Goal: Task Accomplishment & Management: Manage account settings

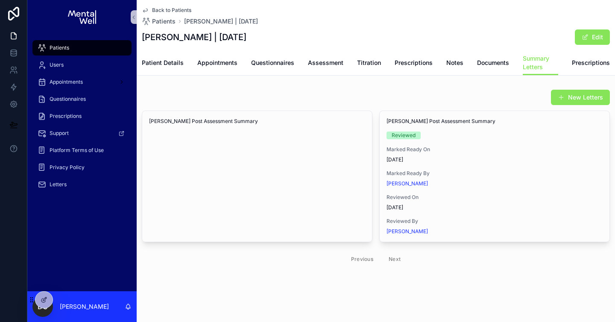
click at [102, 44] on div "Patients" at bounding box center [82, 48] width 89 height 14
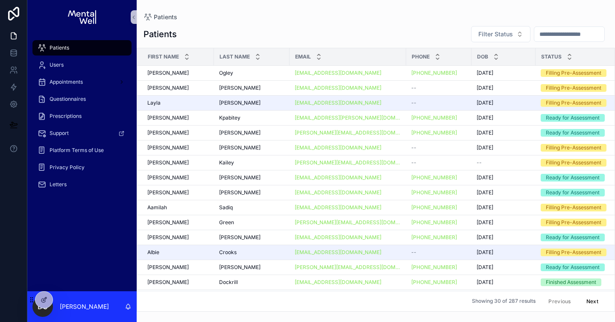
click at [542, 32] on input "scrollable content" at bounding box center [569, 34] width 70 height 12
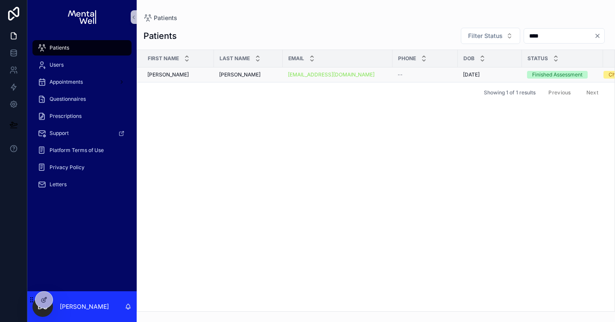
type input "****"
click at [232, 76] on span "[PERSON_NAME]" at bounding box center [239, 74] width 41 height 7
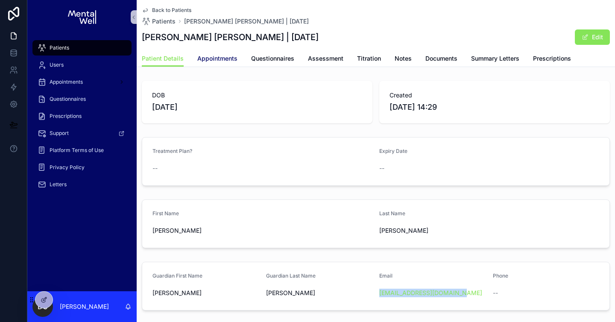
click at [209, 57] on span "Appointments" at bounding box center [217, 58] width 40 height 9
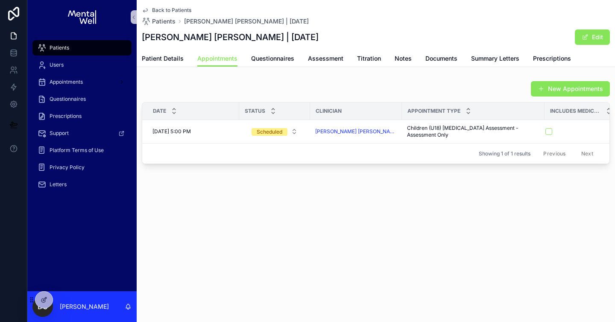
click at [91, 44] on div "Patients" at bounding box center [82, 48] width 89 height 14
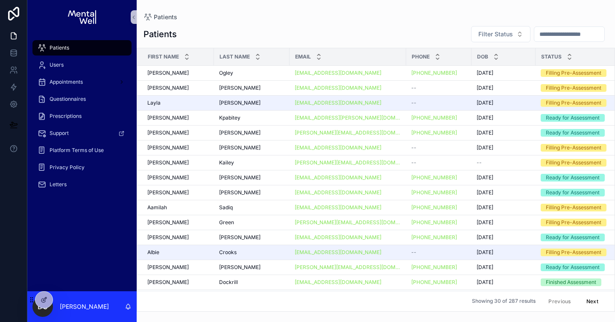
click at [580, 33] on input "scrollable content" at bounding box center [569, 34] width 70 height 12
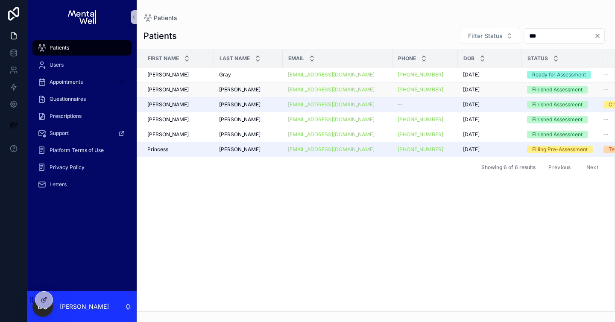
type input "***"
click at [247, 88] on div "[PERSON_NAME]" at bounding box center [248, 89] width 59 height 7
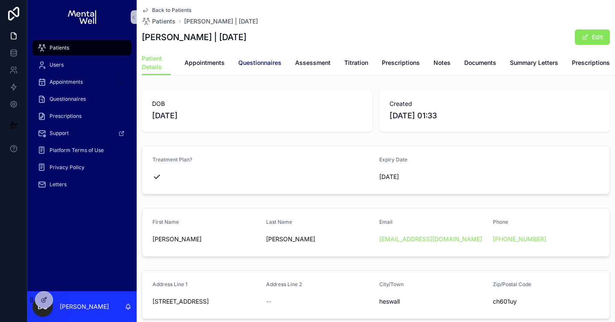
click at [259, 70] on link "Questionnaires" at bounding box center [259, 63] width 43 height 17
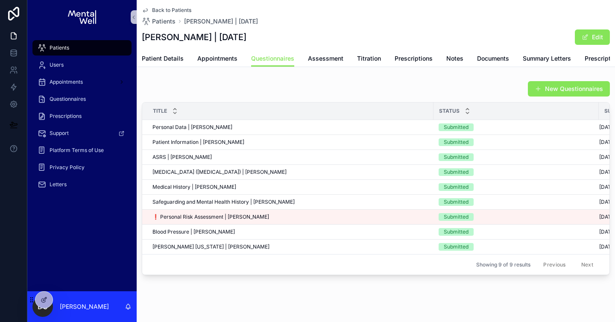
click at [109, 50] on div "Patients" at bounding box center [82, 48] width 89 height 14
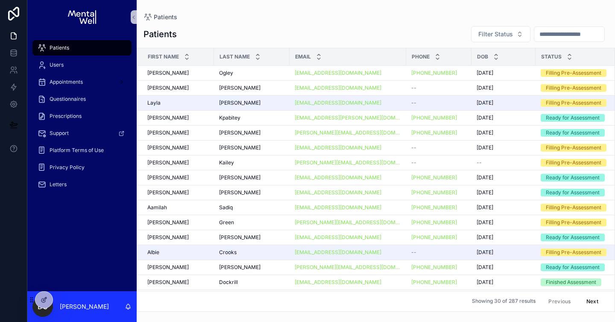
click at [546, 38] on input "scrollable content" at bounding box center [569, 34] width 70 height 12
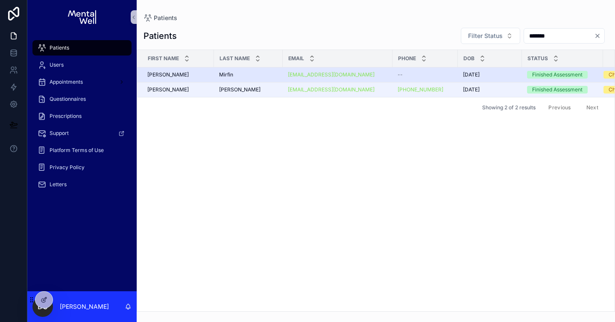
type input "*******"
click at [234, 76] on div "[PERSON_NAME]" at bounding box center [248, 74] width 59 height 7
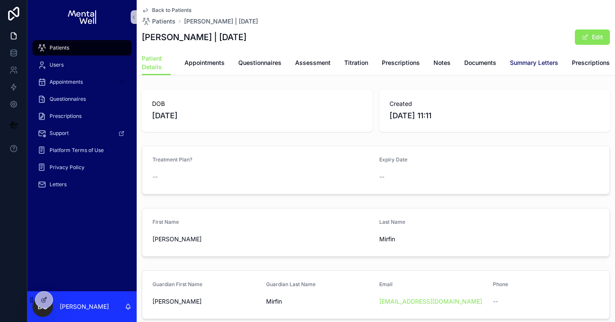
click at [529, 63] on span "Summary Letters" at bounding box center [534, 63] width 48 height 9
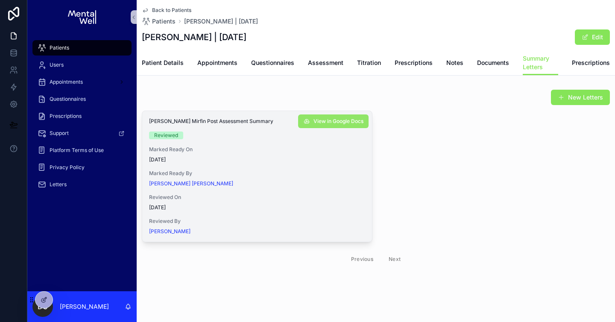
click at [315, 126] on button "View in Google Docs" at bounding box center [333, 121] width 70 height 14
click at [115, 50] on div "Patients" at bounding box center [82, 48] width 89 height 14
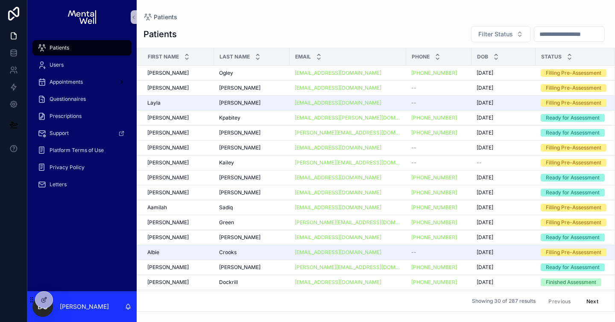
click at [565, 32] on input "scrollable content" at bounding box center [569, 34] width 70 height 12
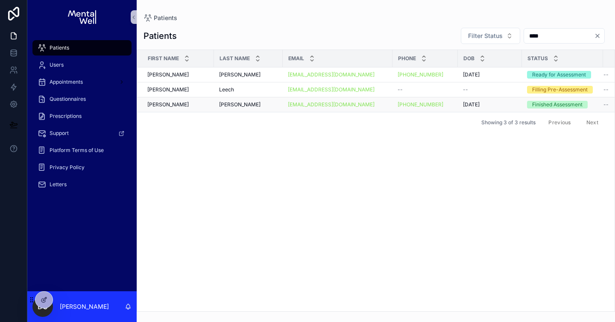
type input "****"
click at [249, 108] on div "[PERSON_NAME]" at bounding box center [248, 104] width 59 height 7
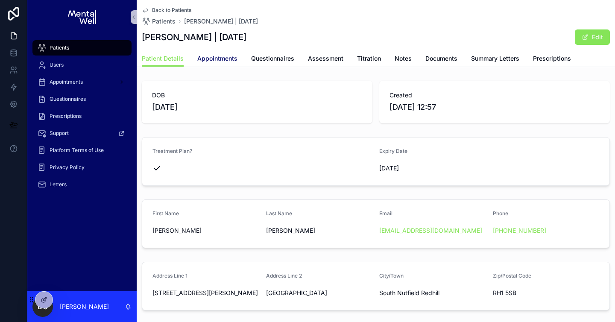
click at [214, 63] on link "Appointments" at bounding box center [217, 59] width 40 height 17
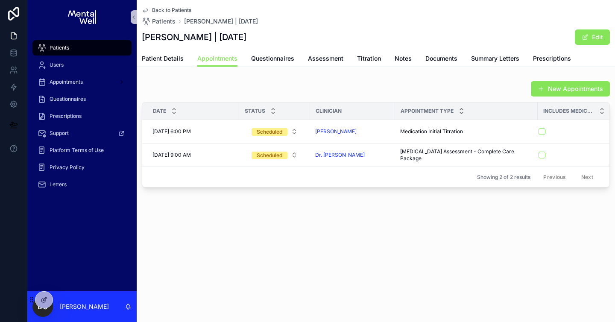
click at [91, 46] on div "Patients" at bounding box center [82, 48] width 89 height 14
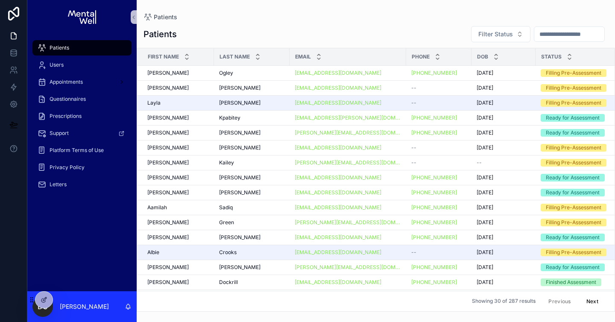
click at [573, 36] on input "scrollable content" at bounding box center [569, 34] width 70 height 12
type input "*"
type input "*******"
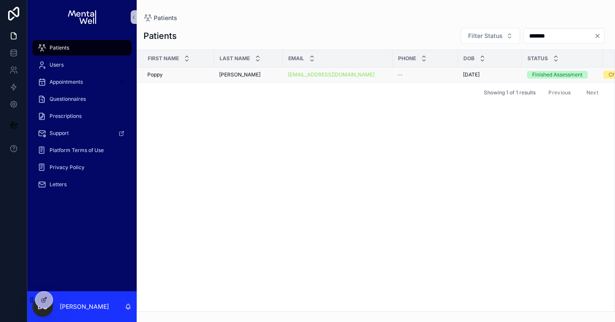
click at [246, 76] on div "[PERSON_NAME] [PERSON_NAME]" at bounding box center [248, 74] width 59 height 7
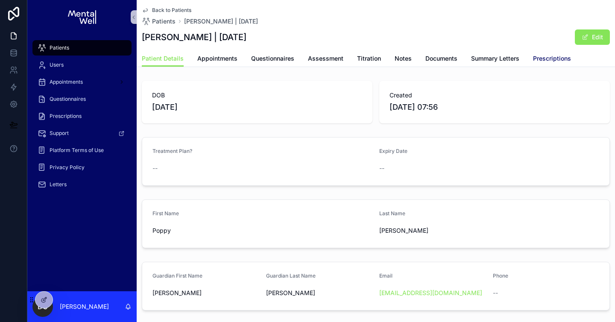
click at [533, 56] on span "Prescriptions" at bounding box center [552, 58] width 38 height 9
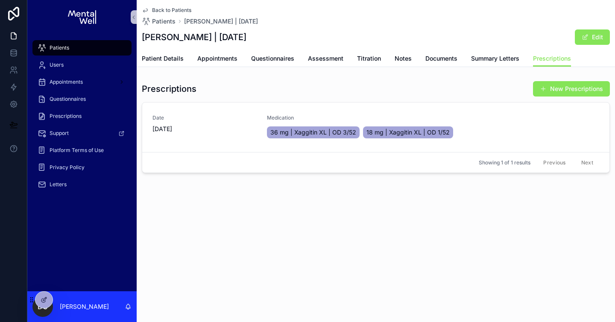
click at [48, 47] on div "Patients" at bounding box center [82, 48] width 89 height 14
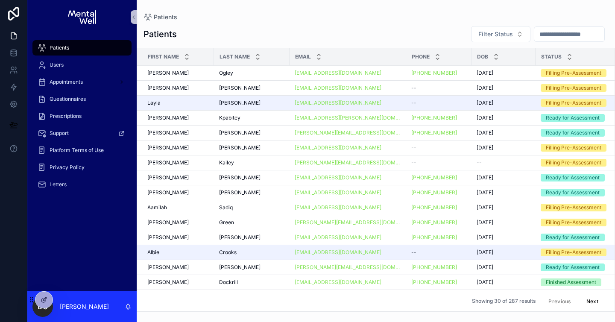
click at [535, 34] on input "scrollable content" at bounding box center [569, 34] width 70 height 12
type input "*"
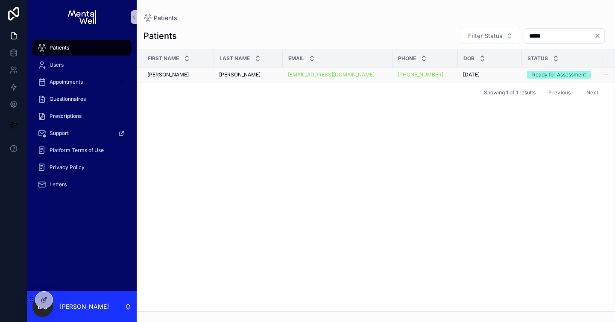
type input "*****"
click at [250, 75] on div "[PERSON_NAME] [PERSON_NAME]" at bounding box center [248, 74] width 59 height 7
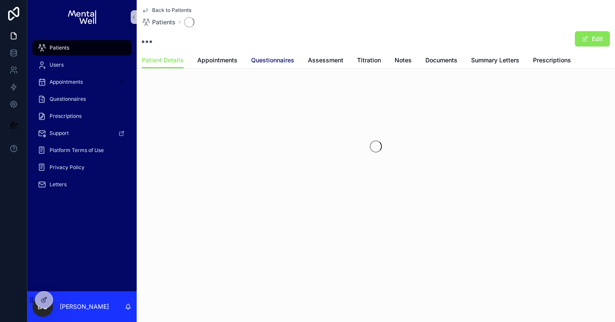
click at [278, 63] on span "Questionnaires" at bounding box center [272, 60] width 43 height 9
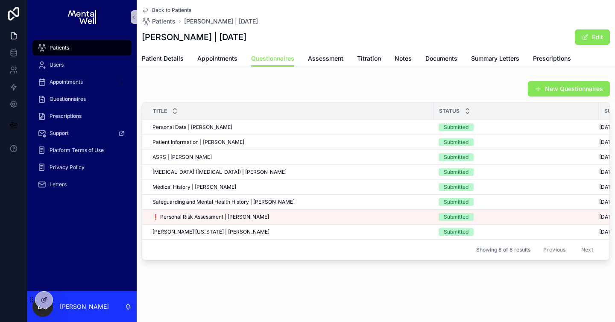
click at [77, 41] on div "Patients" at bounding box center [82, 48] width 89 height 14
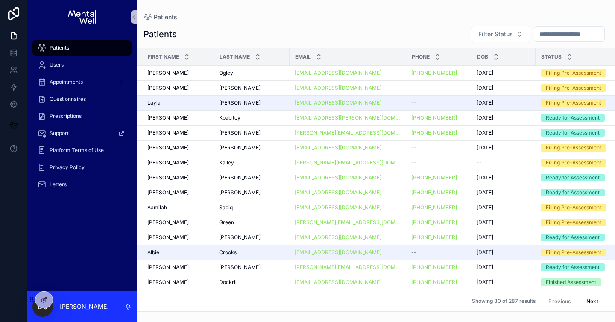
click at [540, 34] on input "scrollable content" at bounding box center [569, 34] width 70 height 12
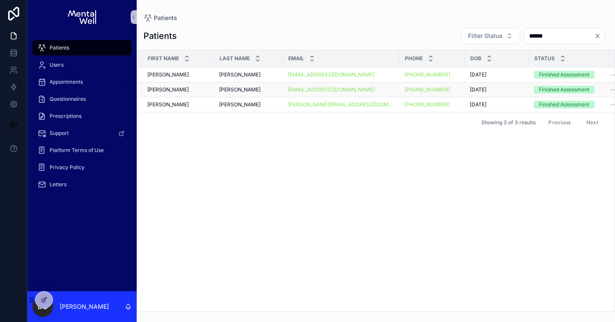
type input "******"
click at [215, 87] on td "[PERSON_NAME] [PERSON_NAME]" at bounding box center [248, 89] width 69 height 15
click at [270, 91] on div "[PERSON_NAME] [PERSON_NAME]" at bounding box center [248, 89] width 59 height 7
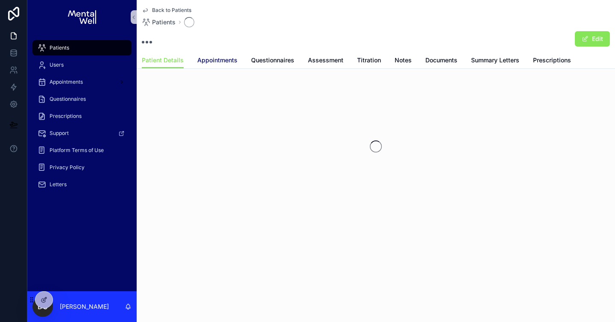
click at [221, 64] on span "Appointments" at bounding box center [217, 60] width 40 height 9
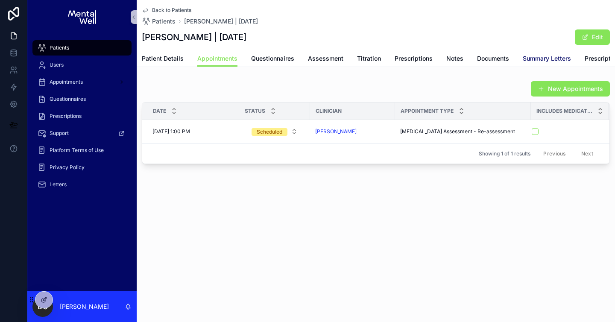
click at [527, 57] on span "Summary Letters" at bounding box center [547, 58] width 48 height 9
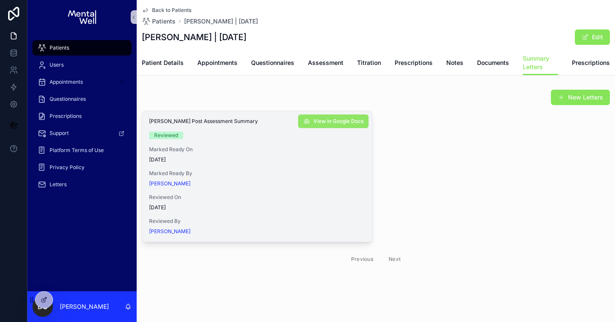
click at [340, 123] on span "View in Google Docs" at bounding box center [338, 121] width 50 height 7
click at [341, 66] on span "Assessment" at bounding box center [325, 63] width 35 height 9
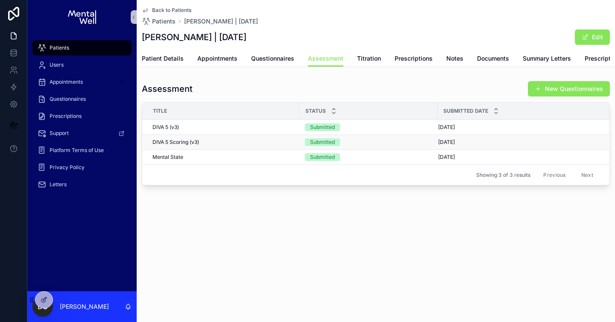
click at [419, 141] on div "Submitted" at bounding box center [369, 142] width 128 height 8
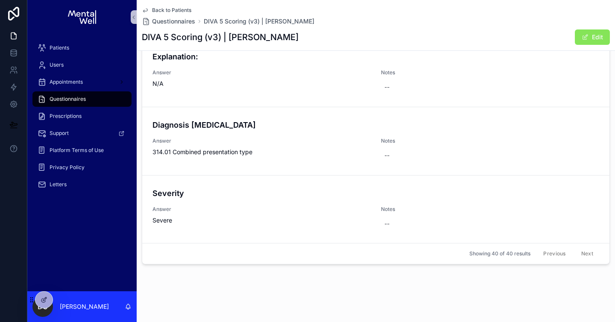
scroll to position [2580, 0]
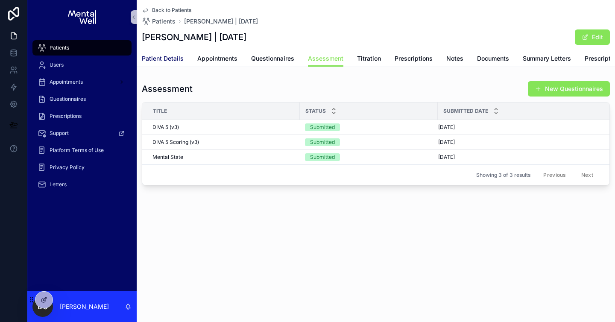
click at [174, 59] on span "Patient Details" at bounding box center [163, 58] width 42 height 9
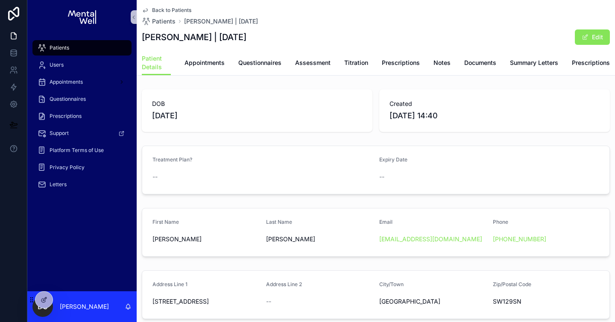
click at [67, 49] on span "Patients" at bounding box center [60, 47] width 20 height 7
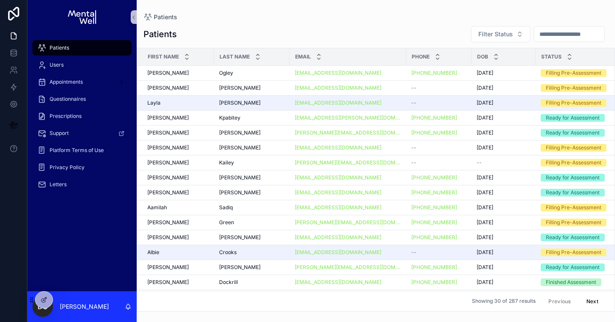
click at [536, 31] on input "scrollable content" at bounding box center [569, 34] width 70 height 12
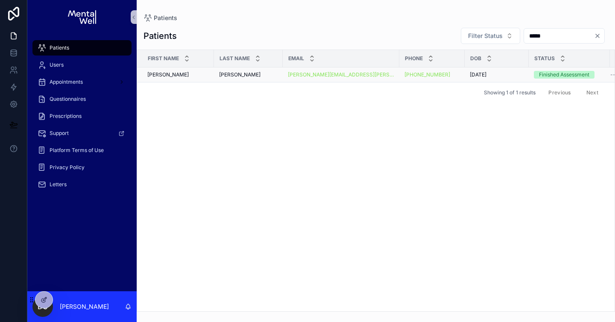
type input "*****"
click at [262, 73] on div "[PERSON_NAME]" at bounding box center [248, 74] width 59 height 7
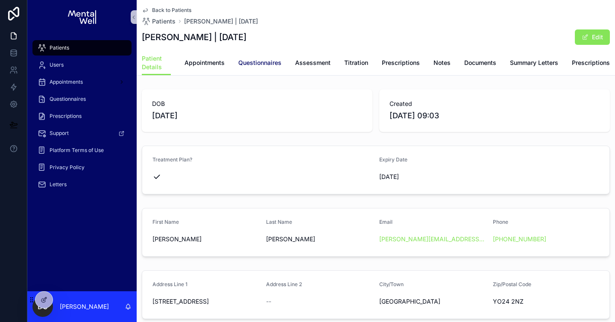
click at [275, 64] on span "Questionnaires" at bounding box center [259, 63] width 43 height 9
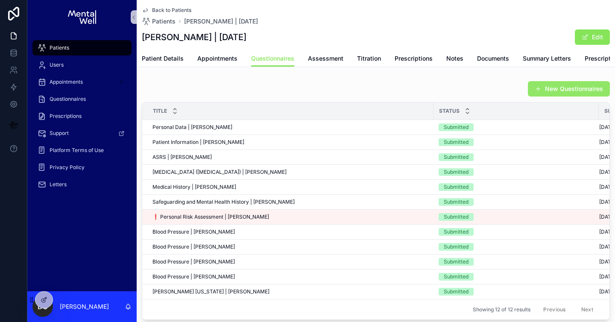
click at [544, 88] on button "New Questionnaires" at bounding box center [569, 88] width 82 height 15
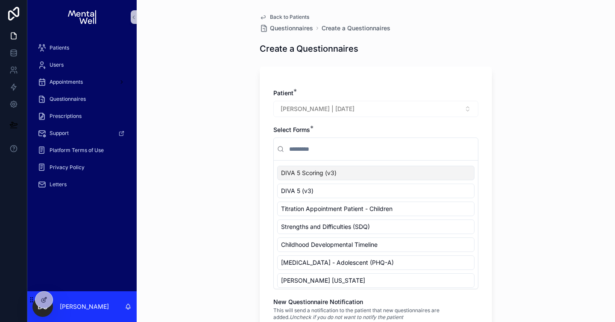
click at [391, 151] on input "scrollable content" at bounding box center [380, 148] width 187 height 15
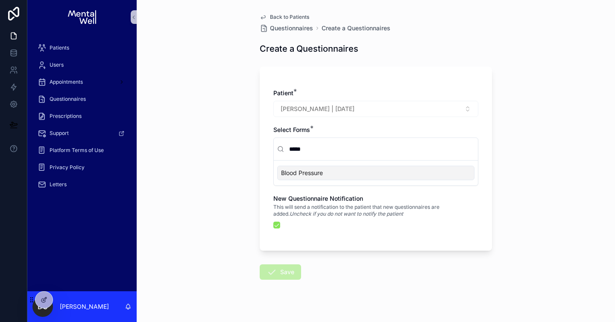
type input "*****"
click at [360, 175] on div "Blood Pressure" at bounding box center [375, 173] width 197 height 15
click at [278, 225] on button "scrollable content" at bounding box center [276, 225] width 7 height 7
click at [281, 271] on button "Save" at bounding box center [280, 271] width 41 height 15
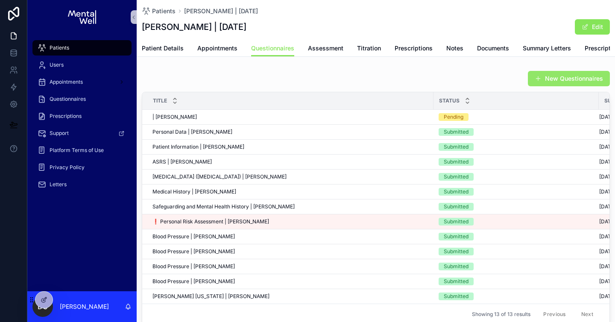
click at [536, 76] on span "scrollable content" at bounding box center [538, 78] width 7 height 7
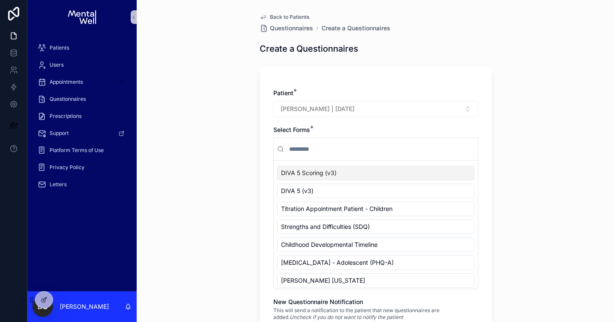
click at [360, 148] on input "scrollable content" at bounding box center [380, 148] width 187 height 15
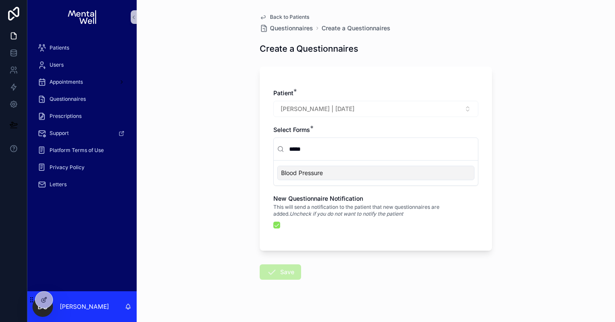
type input "*****"
click at [337, 174] on div "Blood Pressure" at bounding box center [375, 173] width 197 height 15
click at [281, 227] on div "scrollable content" at bounding box center [375, 225] width 205 height 7
click at [276, 227] on button "scrollable content" at bounding box center [276, 225] width 7 height 7
click at [276, 276] on icon "scrollable content" at bounding box center [271, 272] width 10 height 10
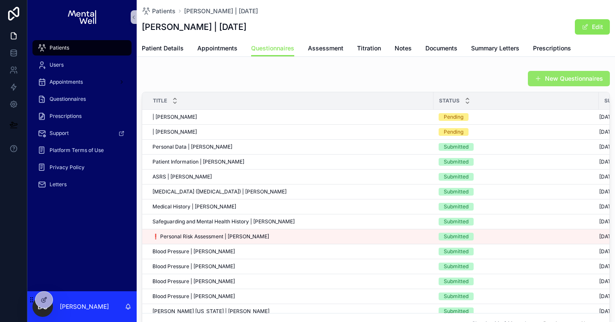
click at [531, 76] on button "New Questionnaires" at bounding box center [569, 78] width 82 height 15
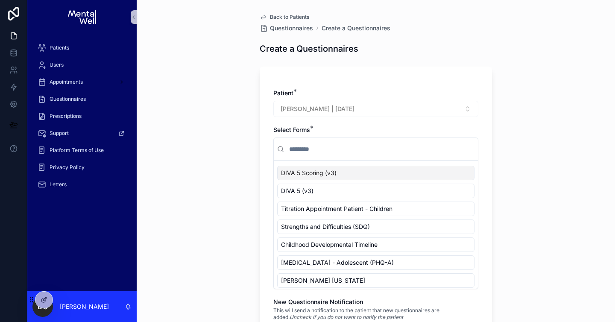
click at [336, 143] on input "scrollable content" at bounding box center [380, 148] width 187 height 15
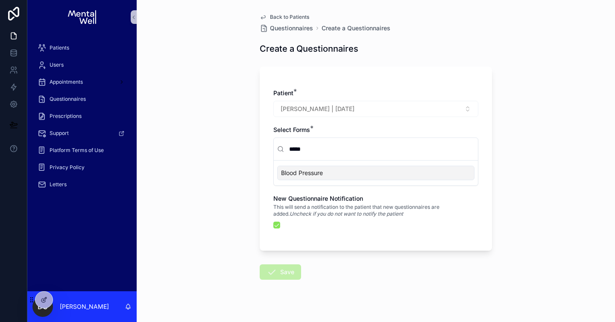
type input "*****"
click at [313, 175] on span "Blood Pressure" at bounding box center [302, 173] width 42 height 9
click at [277, 225] on button "scrollable content" at bounding box center [276, 225] width 7 height 7
click at [282, 270] on button "Save" at bounding box center [280, 271] width 41 height 15
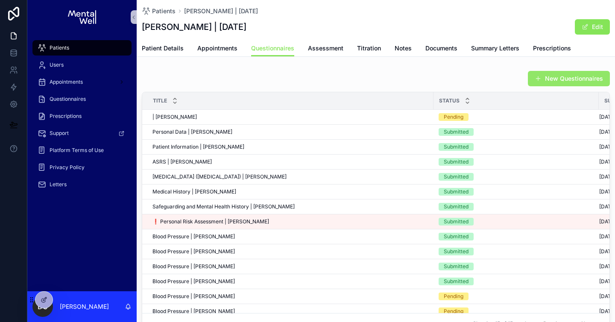
click at [548, 81] on button "New Questionnaires" at bounding box center [569, 78] width 82 height 15
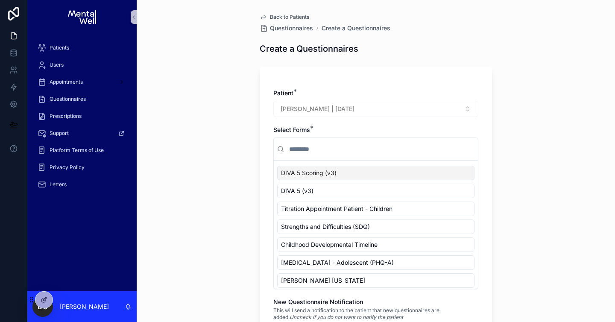
click at [316, 150] on input "scrollable content" at bounding box center [380, 148] width 187 height 15
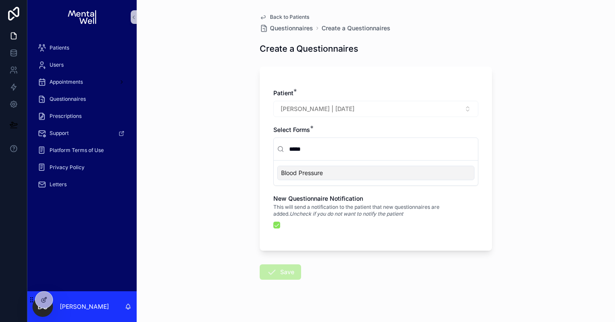
type input "*****"
click at [317, 173] on span "Blood Pressure" at bounding box center [302, 173] width 42 height 9
click at [284, 269] on button "Save" at bounding box center [280, 271] width 41 height 15
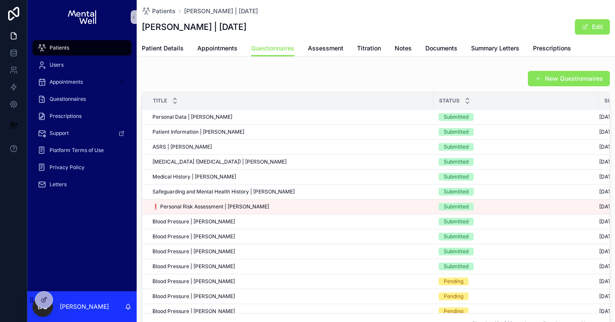
click at [84, 47] on div "Patients" at bounding box center [82, 48] width 89 height 14
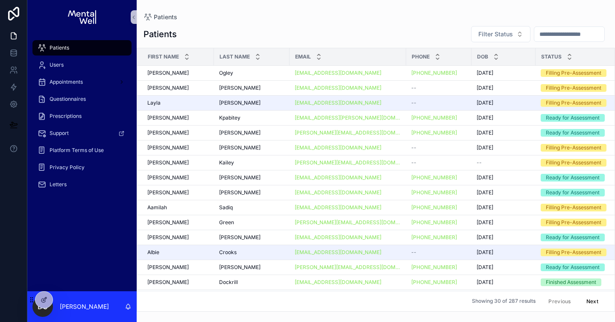
click at [548, 30] on input "scrollable content" at bounding box center [569, 34] width 70 height 12
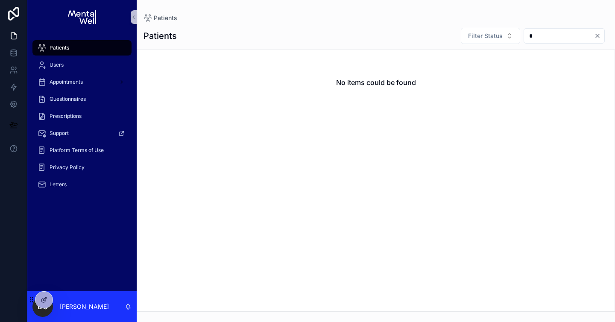
type input "**"
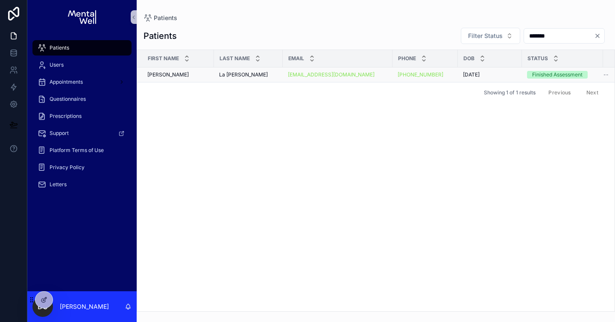
type input "*******"
click at [246, 75] on div "La [PERSON_NAME]" at bounding box center [248, 74] width 59 height 7
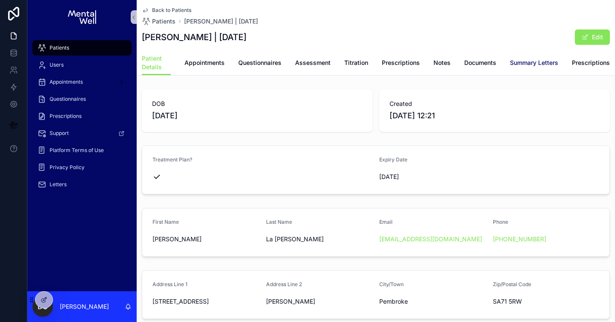
click at [549, 58] on link "Summary Letters" at bounding box center [534, 63] width 48 height 17
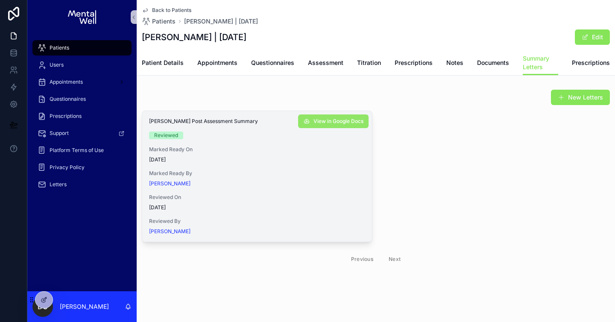
click at [353, 122] on span "View in Google Docs" at bounding box center [338, 121] width 50 height 7
click at [205, 55] on div "Patient Details Appointments Questionnaires Assessment Titration Prescriptions …" at bounding box center [376, 62] width 468 height 25
click at [209, 61] on span "Appointments" at bounding box center [217, 63] width 40 height 9
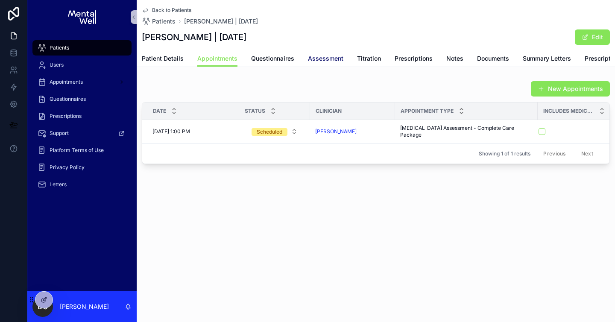
click at [316, 58] on span "Assessment" at bounding box center [325, 58] width 35 height 9
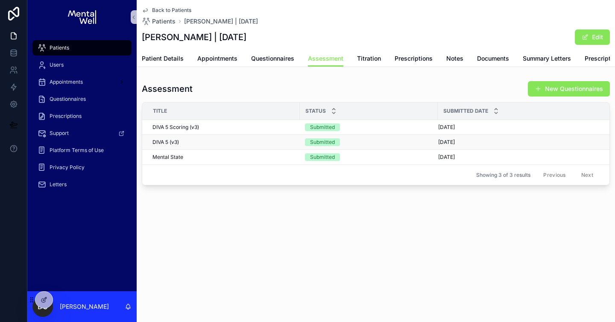
click at [284, 142] on div "DIVA 5 (v3) DIVA 5 (v3)" at bounding box center [223, 142] width 142 height 7
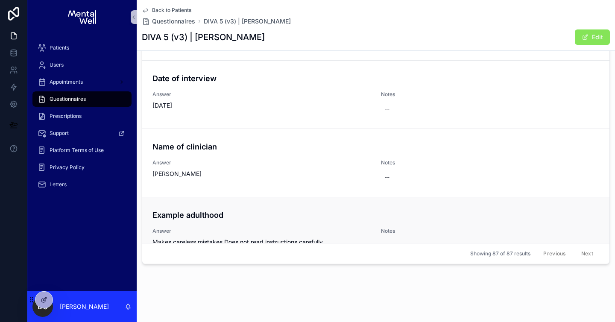
scroll to position [5911, 0]
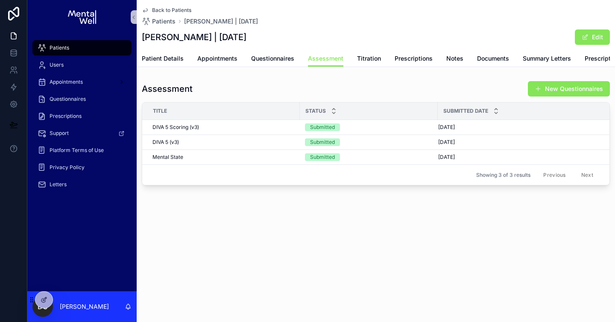
click at [211, 127] on div "DIVA 5 Scoring (v3) DIVA 5 Scoring (v3)" at bounding box center [223, 127] width 142 height 7
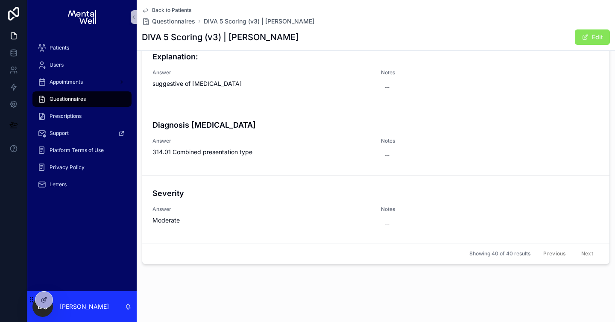
scroll to position [2598, 0]
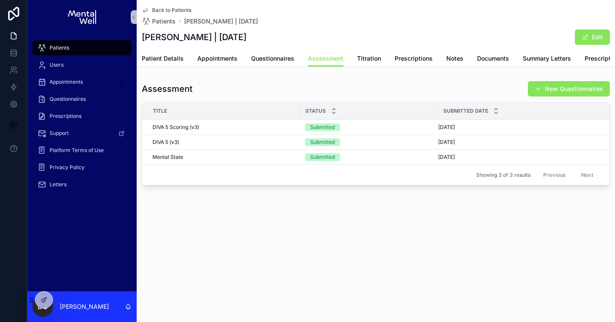
click at [59, 51] on div "Patients" at bounding box center [82, 48] width 89 height 14
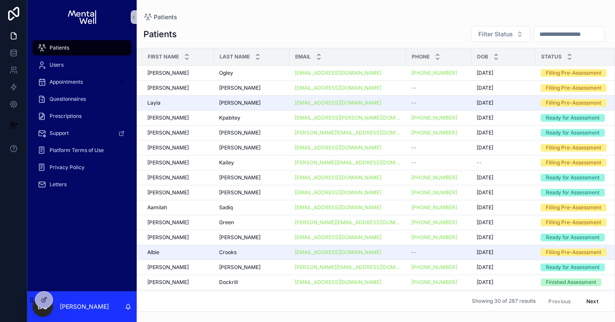
click at [562, 38] on input "scrollable content" at bounding box center [569, 34] width 70 height 12
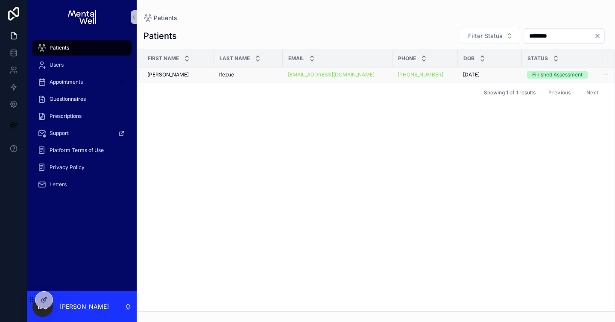
type input "********"
click at [255, 76] on div "Ifezue Ifezue" at bounding box center [248, 74] width 59 height 7
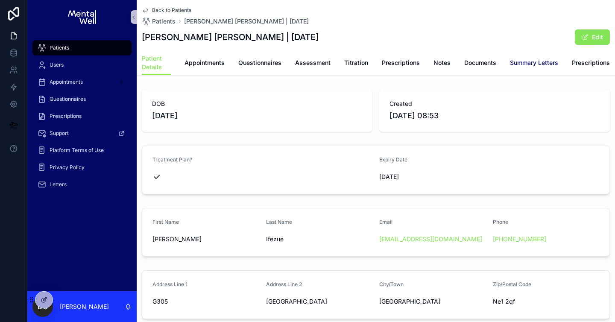
click at [531, 66] on span "Summary Letters" at bounding box center [534, 63] width 48 height 9
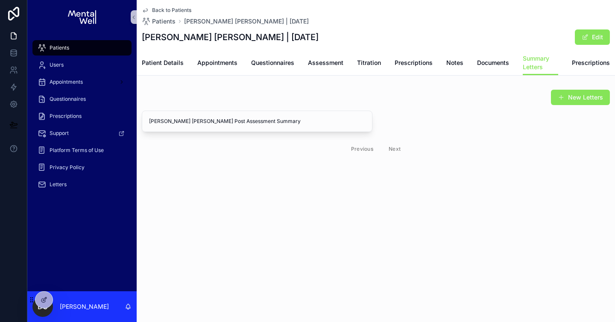
click at [67, 46] on span "Patients" at bounding box center [60, 47] width 20 height 7
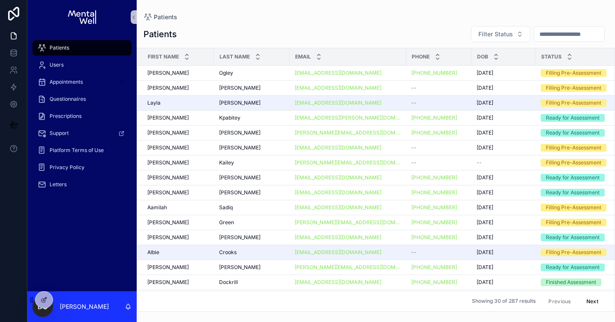
click at [574, 34] on input "scrollable content" at bounding box center [569, 34] width 70 height 12
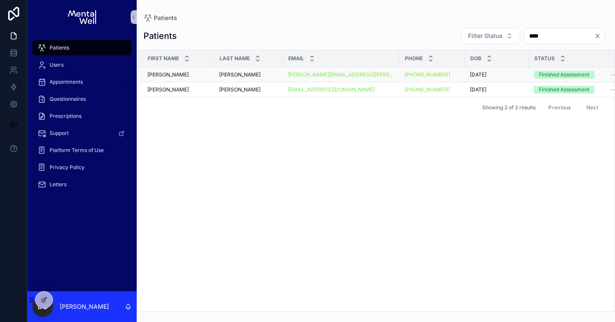
type input "****"
click at [203, 75] on div "[PERSON_NAME] [PERSON_NAME]" at bounding box center [177, 74] width 61 height 7
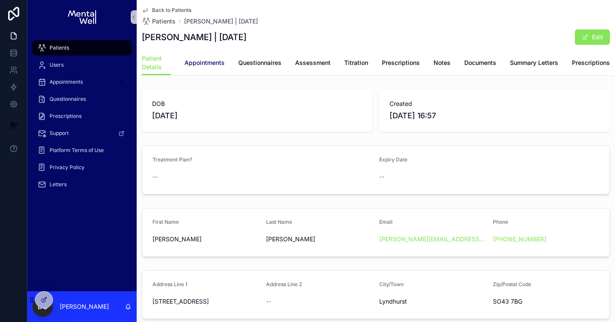
click at [217, 64] on span "Appointments" at bounding box center [204, 63] width 40 height 9
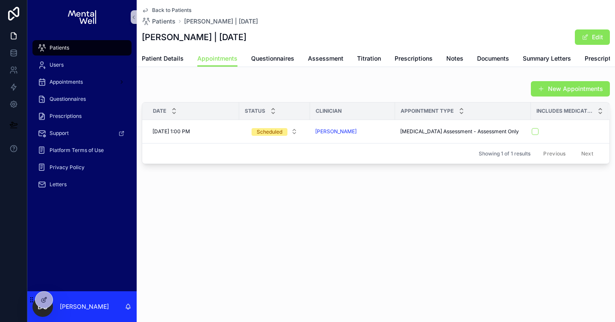
click at [80, 43] on div "Patients" at bounding box center [82, 48] width 89 height 14
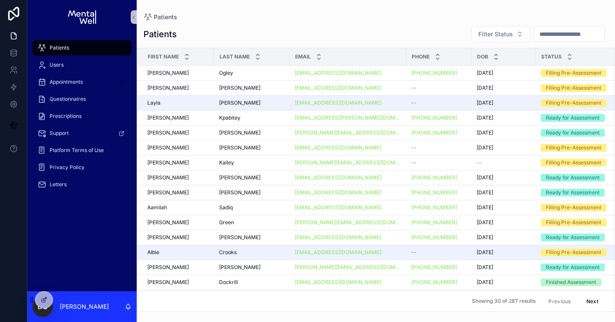
click at [542, 32] on input "scrollable content" at bounding box center [569, 34] width 70 height 12
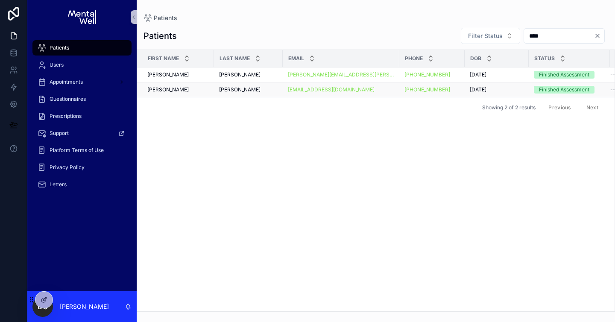
type input "****"
click at [244, 90] on div "[PERSON_NAME]" at bounding box center [248, 89] width 59 height 7
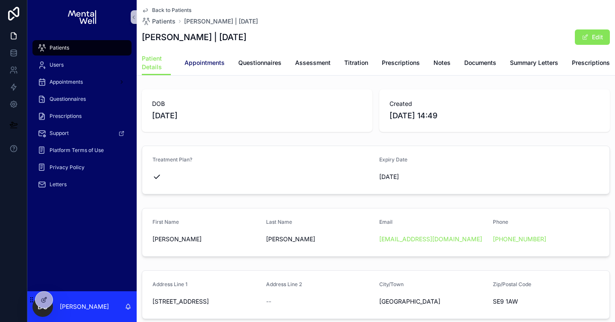
click at [219, 66] on span "Appointments" at bounding box center [204, 63] width 40 height 9
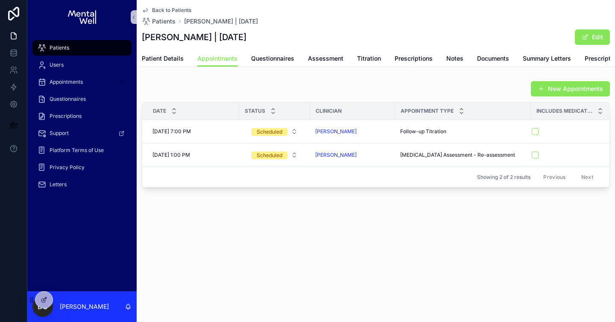
click at [110, 47] on div "Patients" at bounding box center [82, 48] width 89 height 14
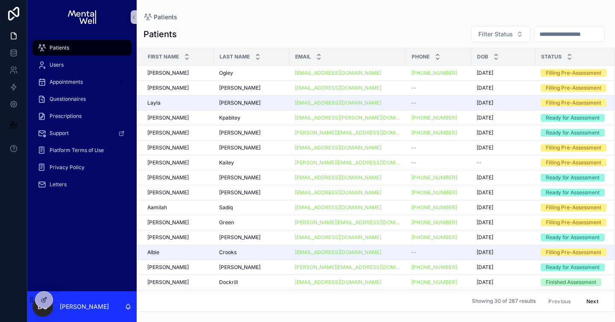
click at [553, 38] on input "scrollable content" at bounding box center [569, 34] width 70 height 12
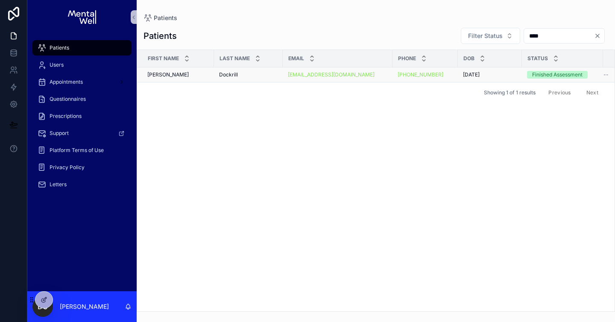
type input "****"
click at [257, 76] on div "Dockrill Dockrill" at bounding box center [248, 74] width 59 height 7
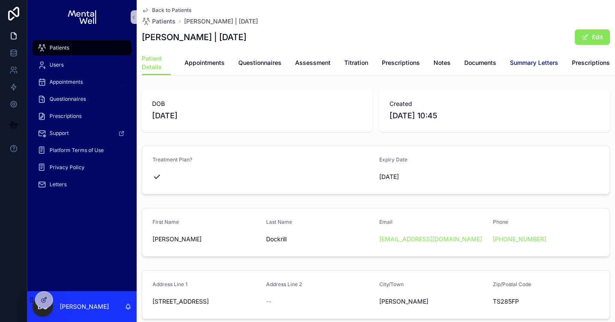
click at [520, 66] on span "Summary Letters" at bounding box center [534, 63] width 48 height 9
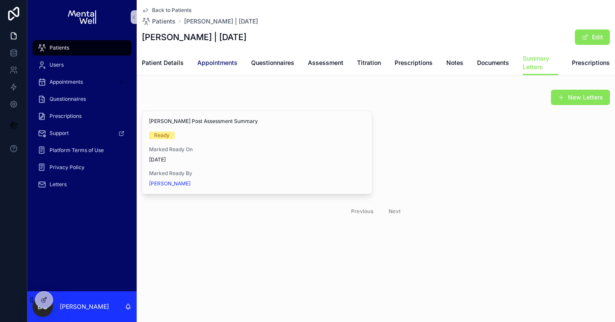
click at [220, 64] on span "Appointments" at bounding box center [217, 63] width 40 height 9
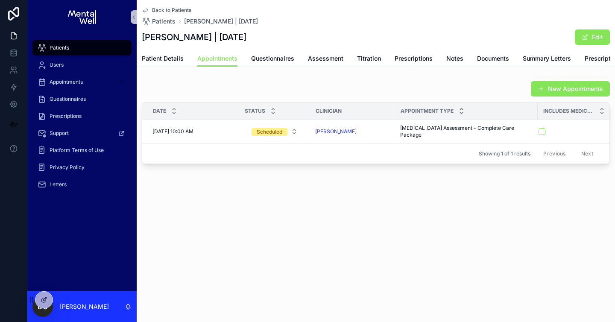
click at [75, 43] on div "Patients" at bounding box center [82, 48] width 89 height 14
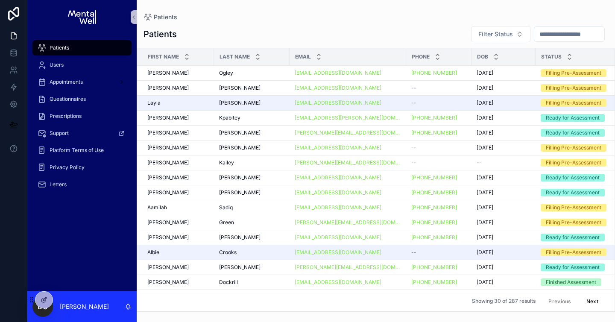
click at [553, 40] on input "scrollable content" at bounding box center [569, 34] width 70 height 12
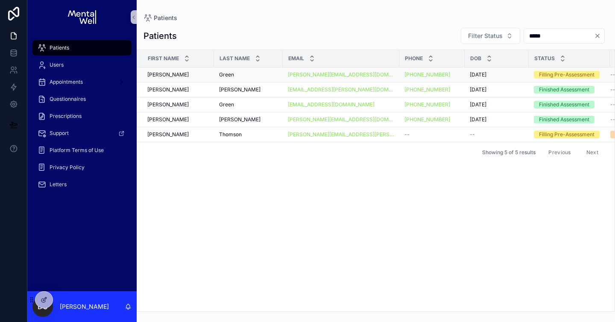
type input "*****"
click at [247, 76] on div "Green Green" at bounding box center [248, 74] width 59 height 7
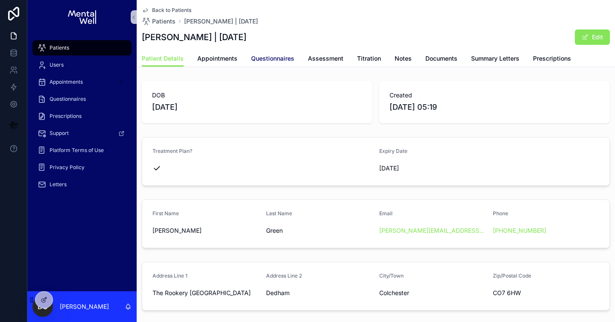
click at [271, 59] on span "Questionnaires" at bounding box center [272, 58] width 43 height 9
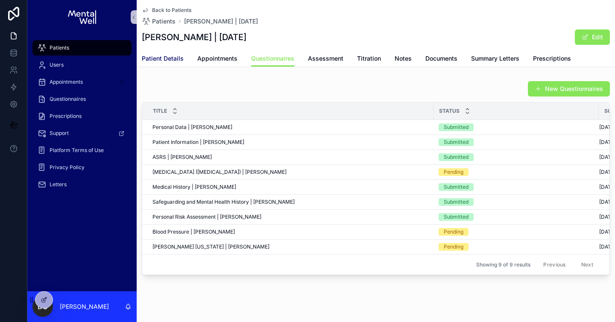
click at [176, 56] on span "Patient Details" at bounding box center [163, 58] width 42 height 9
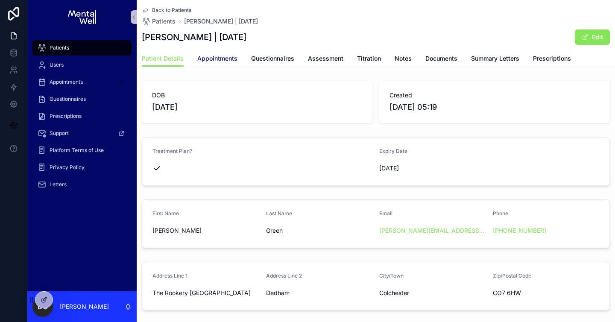
click at [207, 56] on span "Appointments" at bounding box center [217, 58] width 40 height 9
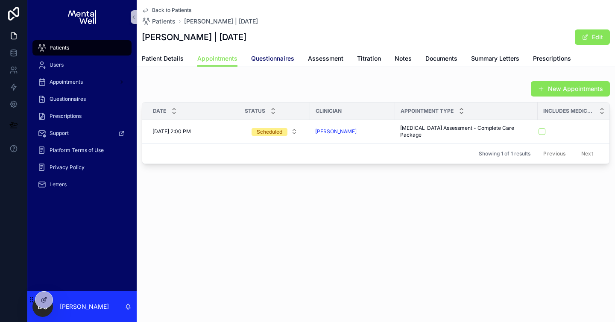
click at [264, 59] on span "Questionnaires" at bounding box center [272, 58] width 43 height 9
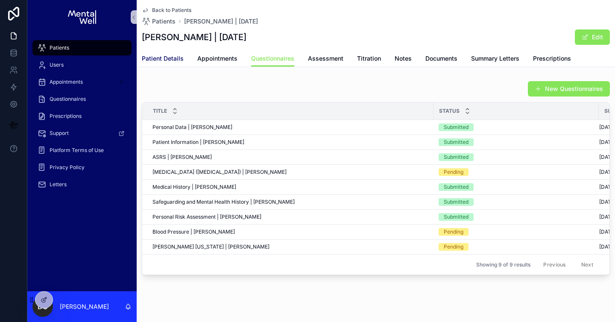
click at [173, 55] on span "Patient Details" at bounding box center [163, 58] width 42 height 9
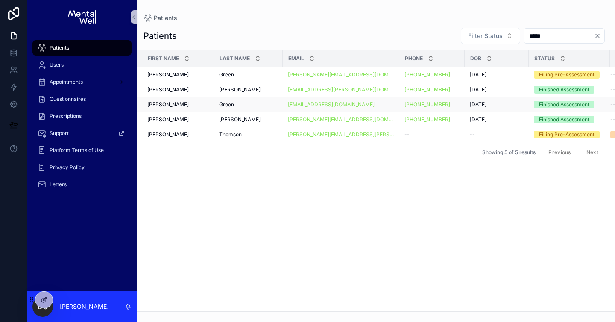
click at [251, 106] on div "Green Green" at bounding box center [248, 104] width 59 height 7
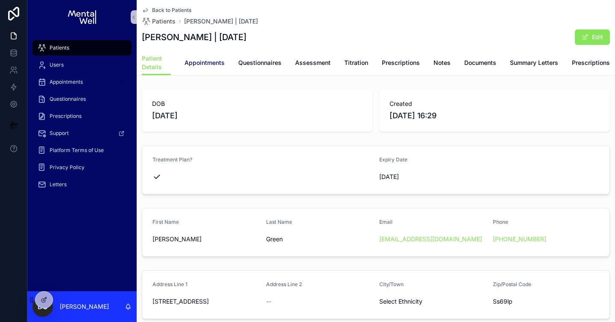
click at [215, 64] on span "Appointments" at bounding box center [204, 63] width 40 height 9
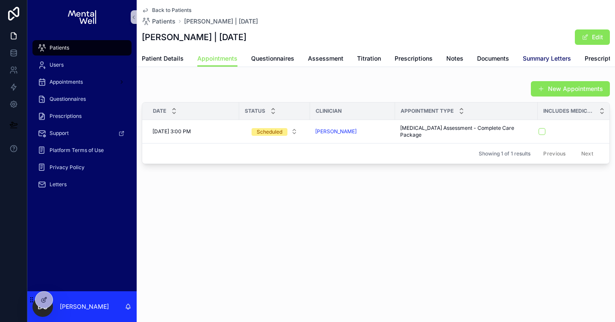
click at [530, 61] on span "Summary Letters" at bounding box center [547, 58] width 48 height 9
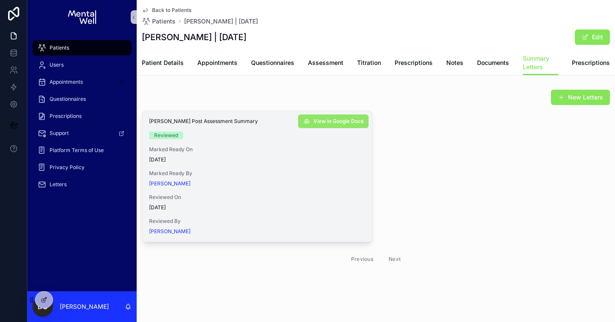
click at [336, 120] on span "View in Google Docs" at bounding box center [338, 121] width 50 height 7
click at [120, 44] on div "Patients" at bounding box center [82, 48] width 89 height 14
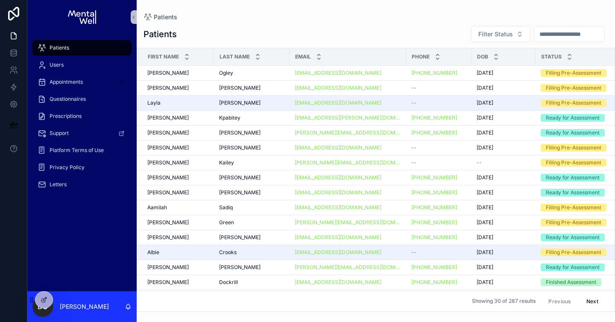
click at [545, 35] on input "scrollable content" at bounding box center [569, 34] width 70 height 12
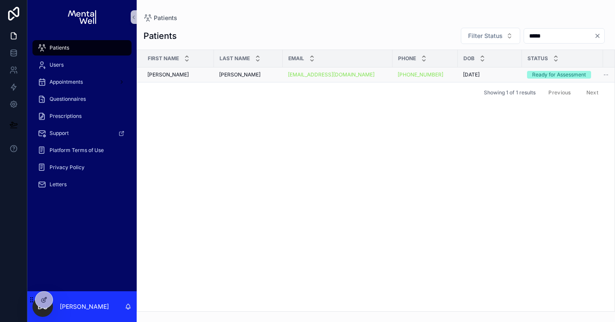
type input "*****"
click at [246, 75] on div "[PERSON_NAME]" at bounding box center [248, 74] width 59 height 7
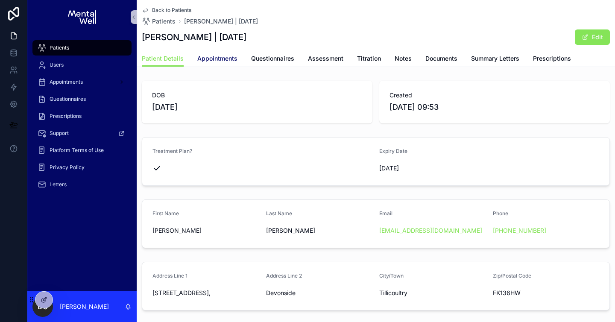
click at [223, 62] on span "Appointments" at bounding box center [217, 58] width 40 height 9
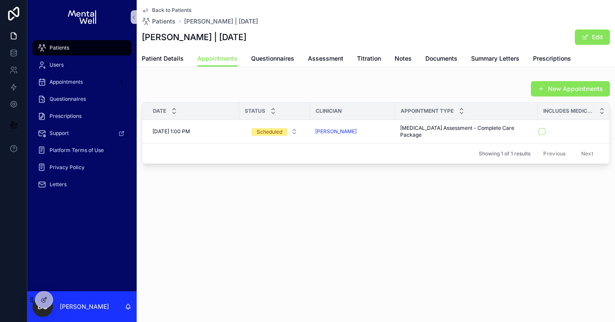
click at [111, 51] on div "Patients" at bounding box center [82, 48] width 89 height 14
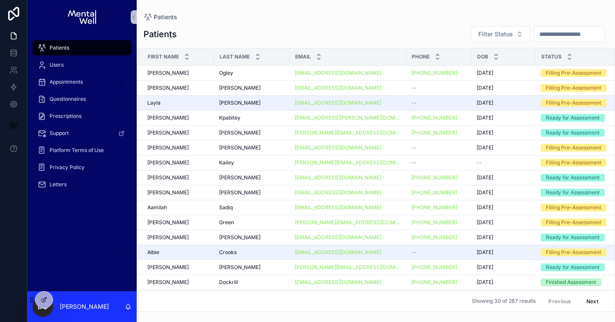
click at [551, 35] on input "scrollable content" at bounding box center [569, 34] width 70 height 12
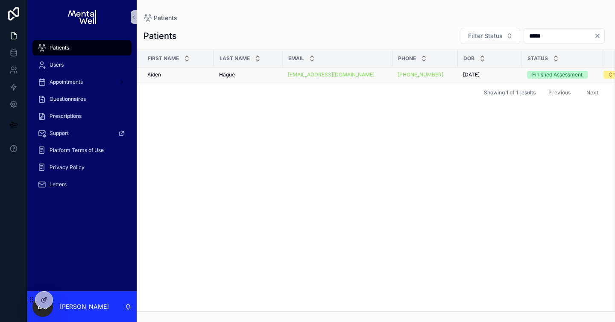
type input "*****"
click at [237, 72] on div "Hague Hague" at bounding box center [248, 74] width 59 height 7
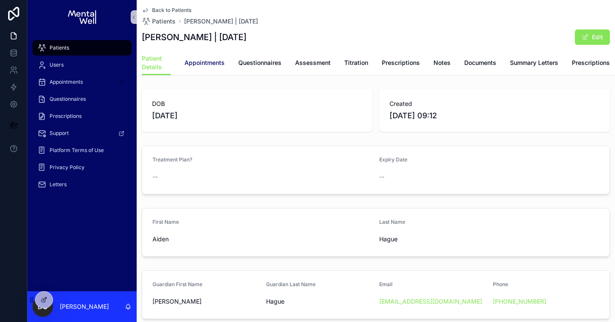
click at [224, 65] on span "Appointments" at bounding box center [204, 63] width 40 height 9
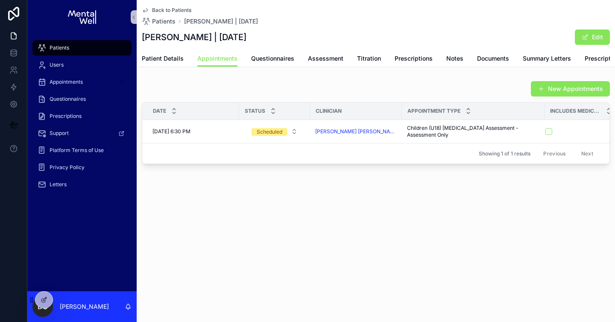
click at [108, 49] on div "Patients" at bounding box center [82, 48] width 89 height 14
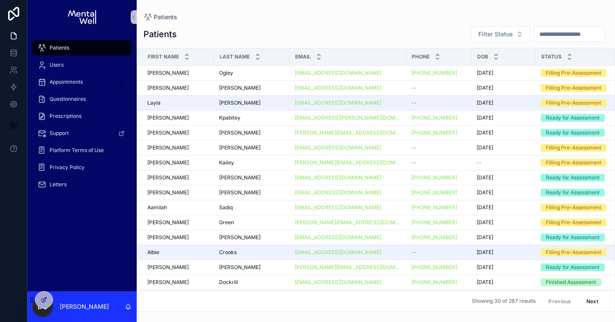
click at [550, 35] on input "scrollable content" at bounding box center [569, 34] width 70 height 12
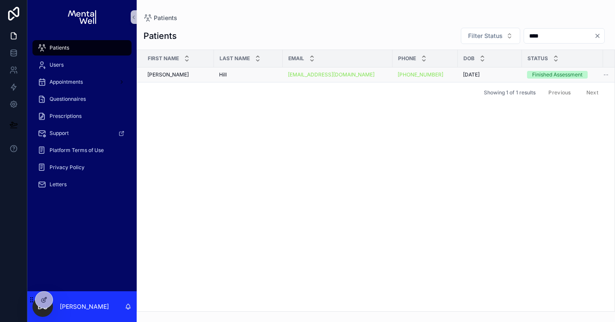
type input "****"
click at [201, 75] on div "[PERSON_NAME]" at bounding box center [177, 74] width 61 height 7
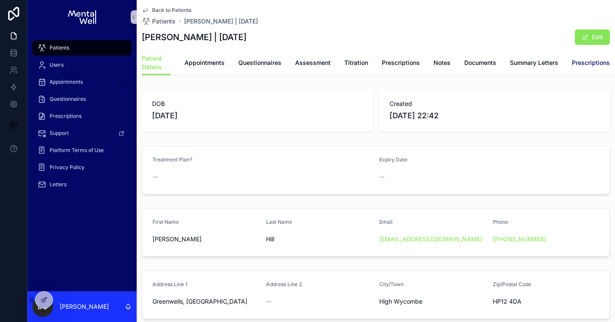
click at [580, 64] on span "Prescriptions" at bounding box center [591, 63] width 38 height 9
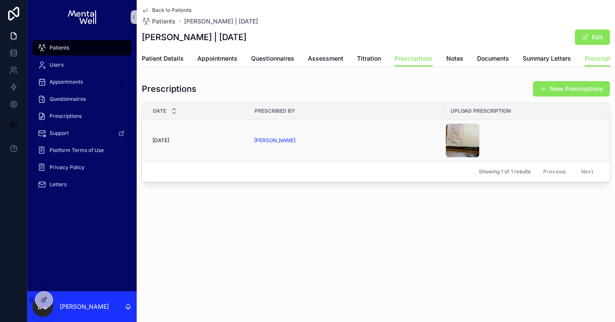
click at [355, 139] on div "[PERSON_NAME]" at bounding box center [347, 140] width 186 height 7
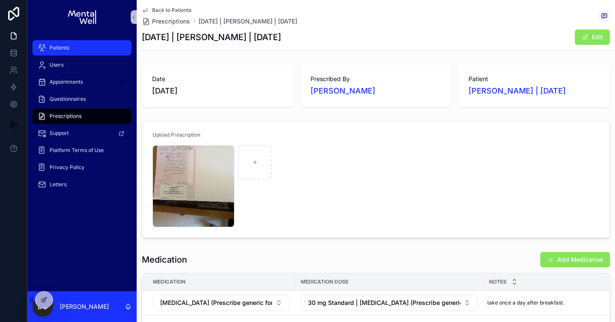
click at [98, 47] on div "Patients" at bounding box center [82, 48] width 89 height 14
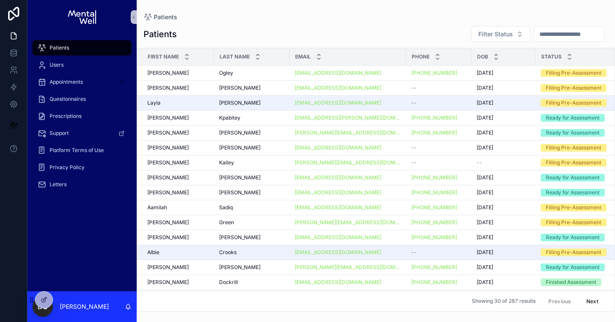
click at [553, 35] on input "scrollable content" at bounding box center [569, 34] width 70 height 12
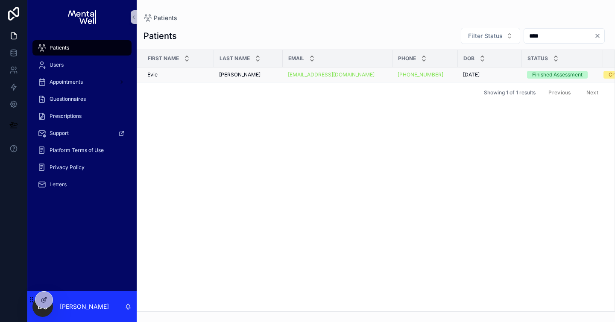
type input "****"
click at [255, 76] on div "[PERSON_NAME] [PERSON_NAME]" at bounding box center [248, 74] width 59 height 7
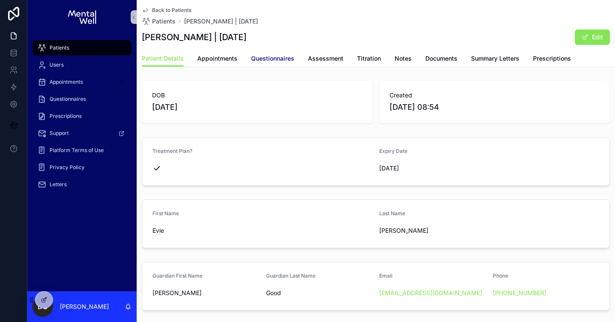
click at [263, 61] on span "Questionnaires" at bounding box center [272, 58] width 43 height 9
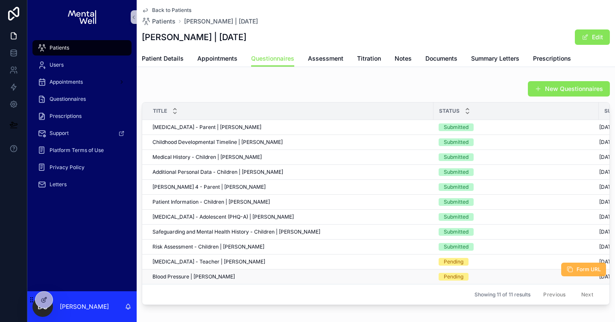
click at [568, 274] on button "Form URL" at bounding box center [583, 270] width 45 height 14
click at [61, 51] on div "Patients" at bounding box center [82, 48] width 89 height 14
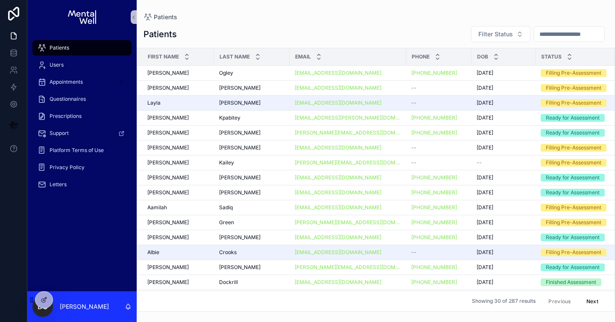
click at [556, 35] on input "scrollable content" at bounding box center [569, 34] width 70 height 12
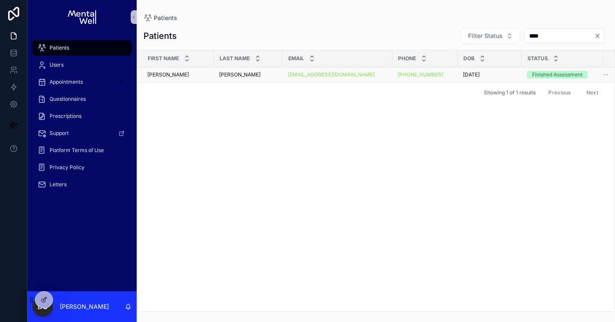
type input "****"
click at [259, 72] on div "[PERSON_NAME] [PERSON_NAME]" at bounding box center [248, 74] width 59 height 7
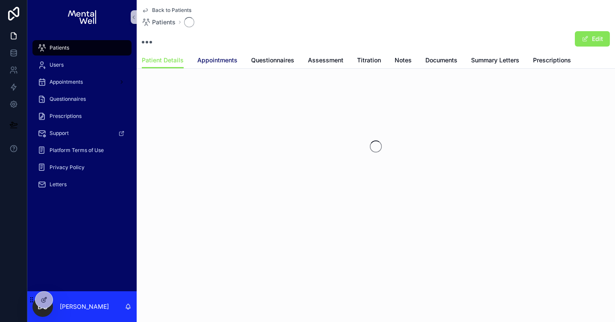
click at [220, 61] on span "Appointments" at bounding box center [217, 60] width 40 height 9
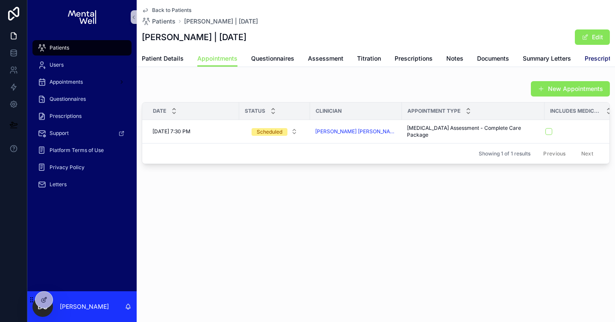
click at [601, 61] on span "Prescriptions" at bounding box center [604, 58] width 38 height 9
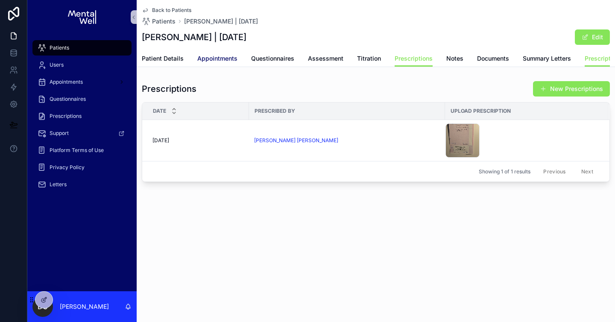
click at [219, 55] on span "Appointments" at bounding box center [217, 58] width 40 height 9
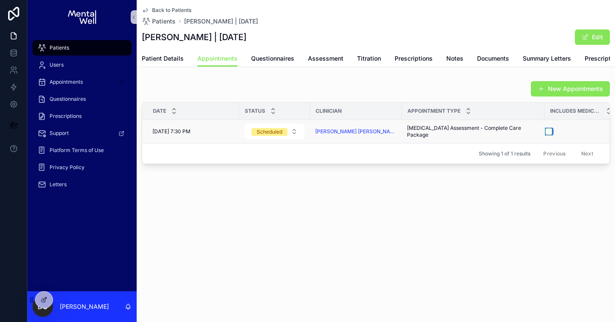
click at [545, 132] on button "scrollable content" at bounding box center [548, 131] width 7 height 7
click at [82, 48] on div "Patients" at bounding box center [82, 48] width 89 height 14
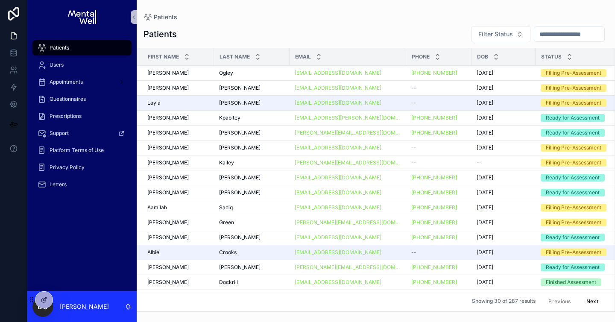
click at [544, 34] on input "scrollable content" at bounding box center [569, 34] width 70 height 12
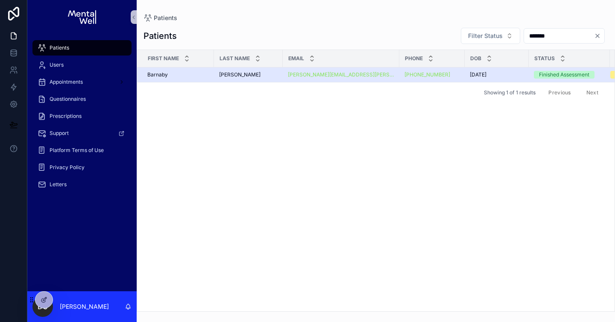
type input "*******"
click at [249, 72] on div "[PERSON_NAME]" at bounding box center [248, 74] width 59 height 7
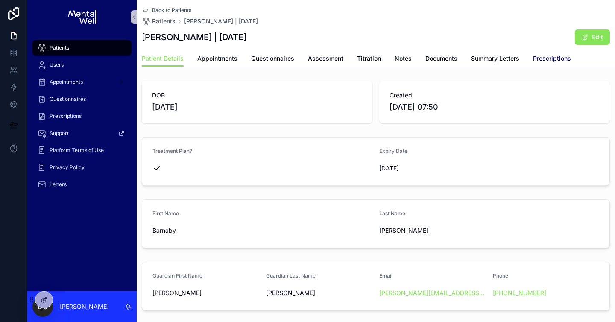
click at [554, 56] on span "Prescriptions" at bounding box center [552, 58] width 38 height 9
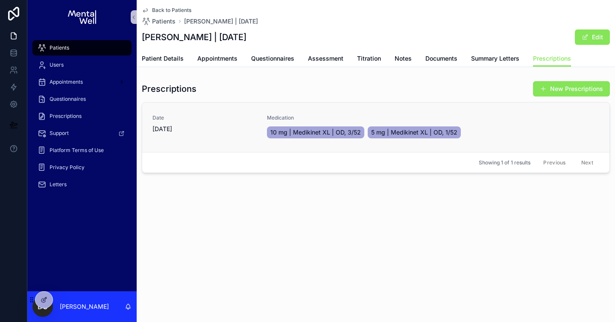
click at [235, 128] on span "[DATE]" at bounding box center [204, 129] width 104 height 9
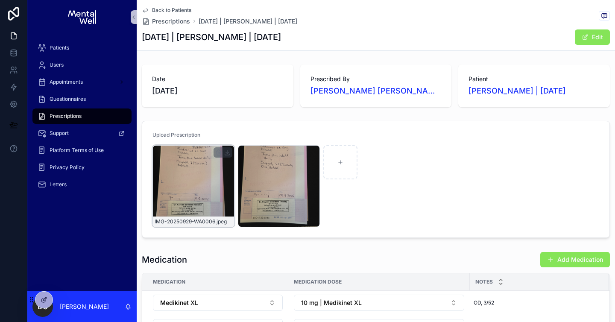
click at [194, 181] on div "IMG-20250929-WA0006 .jpeg" at bounding box center [193, 186] width 82 height 82
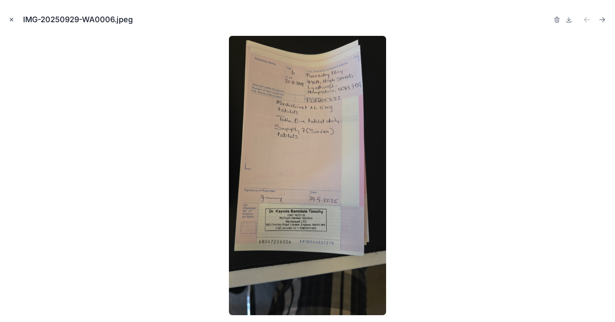
click at [14, 20] on icon "Close modal" at bounding box center [12, 20] width 6 height 6
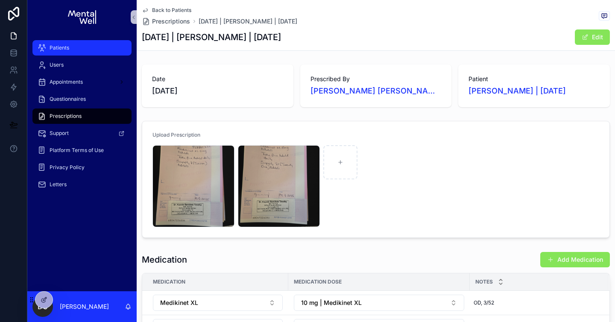
click at [87, 55] on link "Patients" at bounding box center [81, 47] width 99 height 15
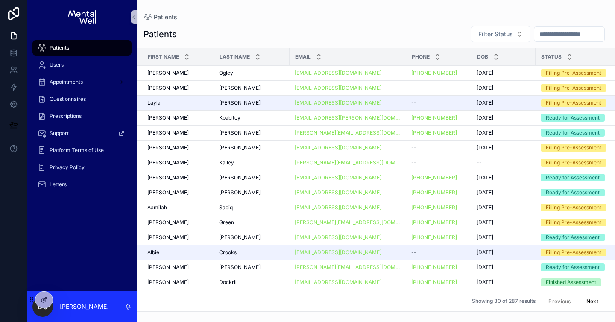
click at [551, 35] on input "scrollable content" at bounding box center [569, 34] width 70 height 12
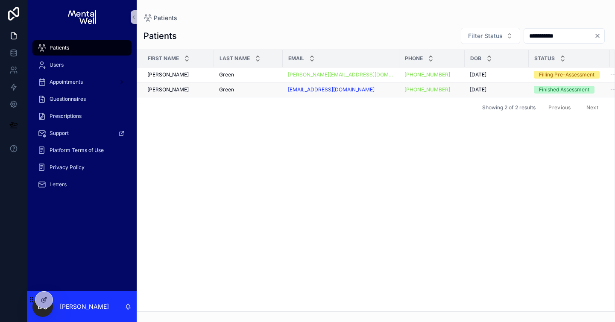
type input "**********"
click at [249, 90] on div "Green Green" at bounding box center [248, 89] width 59 height 7
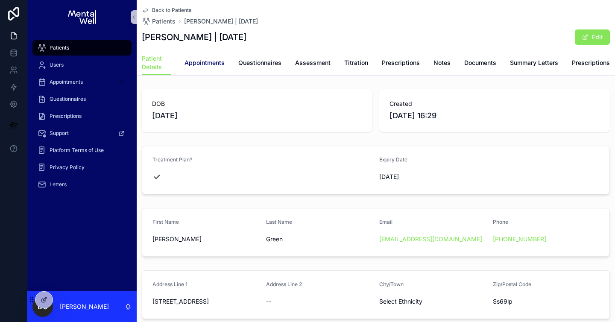
click at [208, 59] on span "Appointments" at bounding box center [204, 63] width 40 height 9
